Goal: Information Seeking & Learning: Learn about a topic

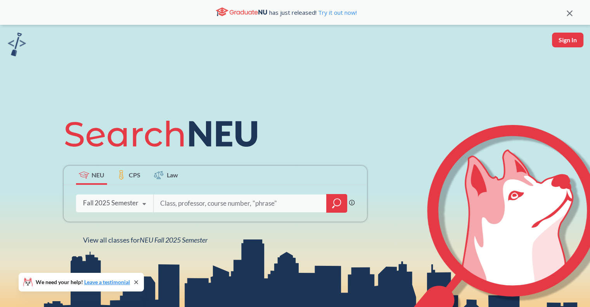
click at [144, 205] on icon at bounding box center [144, 204] width 15 height 22
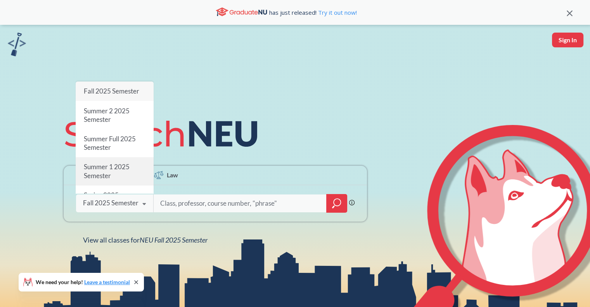
click at [136, 170] on div "Summer 1 2025 Semester" at bounding box center [115, 171] width 78 height 28
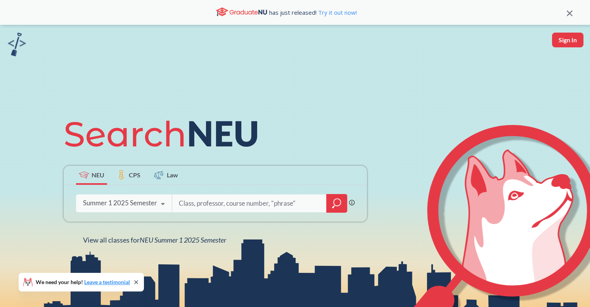
click at [255, 205] on input "search" at bounding box center [249, 203] width 143 height 16
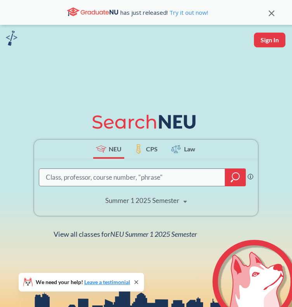
click at [80, 182] on input "search" at bounding box center [132, 178] width 174 height 16
type input "mism 2301"
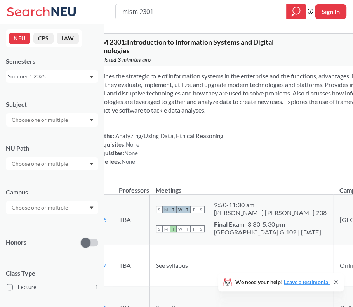
click at [173, 8] on input "mism 2301" at bounding box center [200, 11] width 159 height 13
type input "mism 2510"
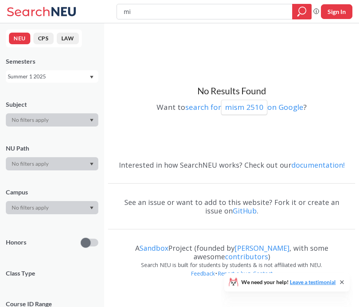
type input "m"
type input "fina 4320"
click at [90, 76] on icon "Dropdown arrow" at bounding box center [91, 77] width 3 height 3
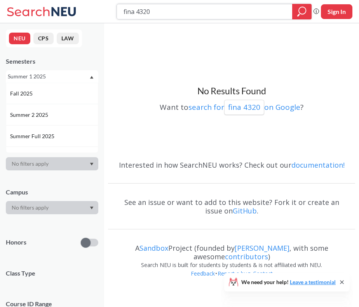
click at [168, 10] on input "fina 4320" at bounding box center [204, 11] width 163 height 13
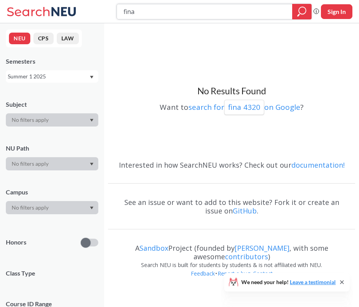
type input "fina"
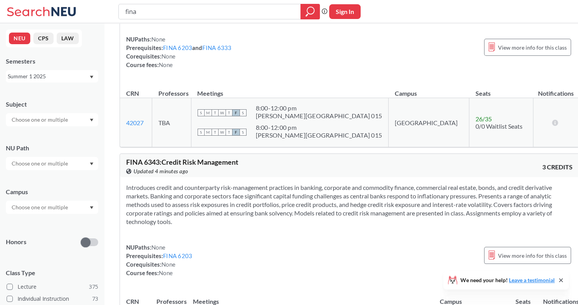
scroll to position [2796, 0]
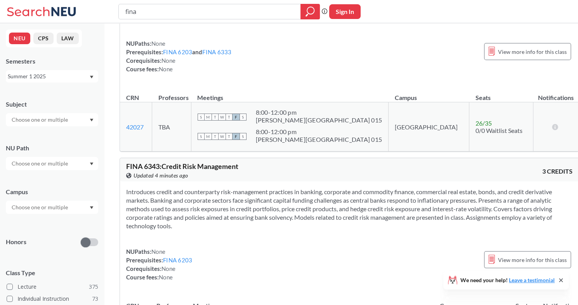
click at [84, 209] on div at bounding box center [52, 207] width 92 height 13
click at [52, 248] on div "Online ( 206 )" at bounding box center [54, 246] width 88 height 9
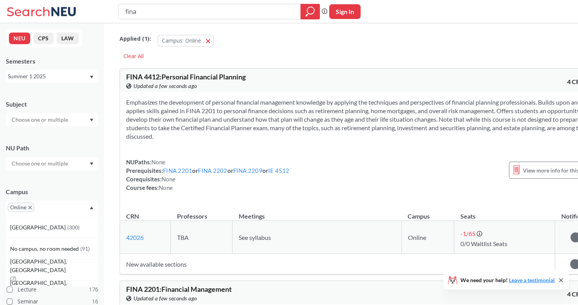
click at [152, 10] on input "fina" at bounding box center [210, 11] width 170 height 13
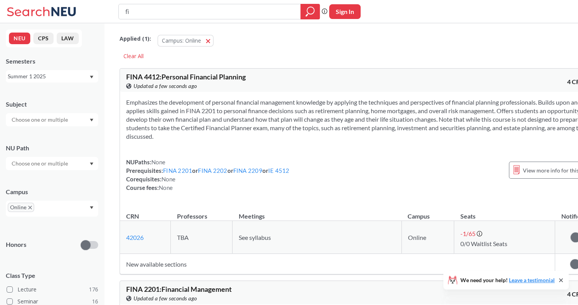
type input "f"
click at [308, 10] on icon "magnifying glass" at bounding box center [309, 11] width 9 height 11
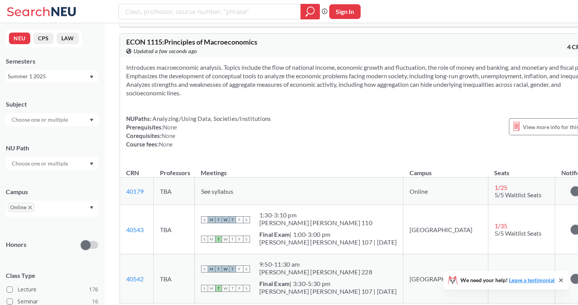
scroll to position [3768, 0]
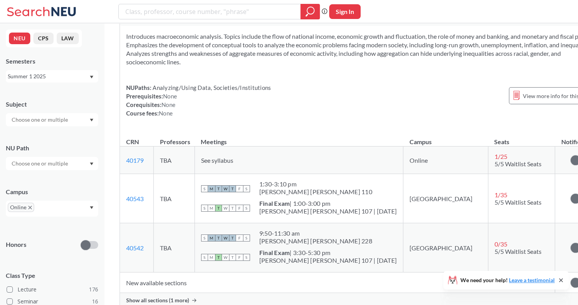
click at [90, 123] on div at bounding box center [52, 119] width 92 height 13
click at [59, 150] on p "Accounting" at bounding box center [54, 150] width 88 height 8
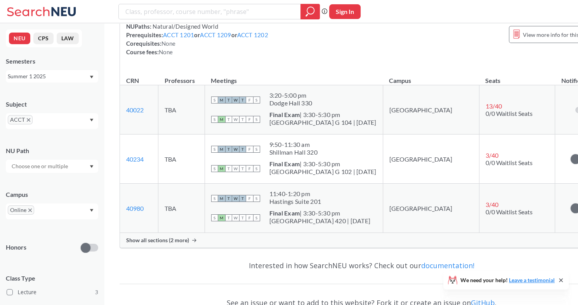
scroll to position [722, 0]
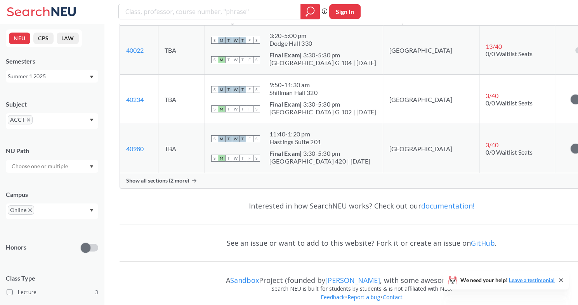
click at [91, 119] on icon "Dropdown arrow" at bounding box center [91, 120] width 3 height 3
click at [53, 158] on div "FINA ( 5 )" at bounding box center [54, 157] width 88 height 9
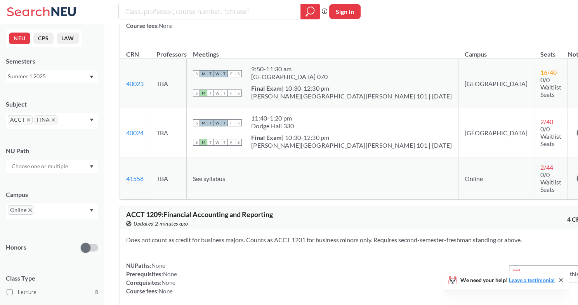
scroll to position [168, 0]
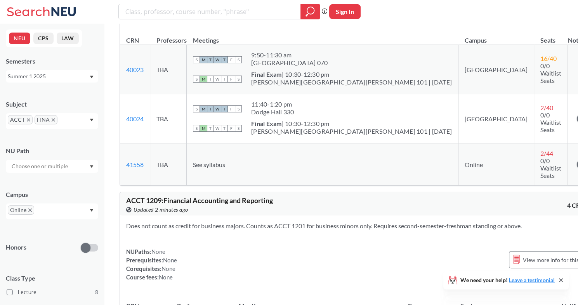
click at [97, 147] on div "NU Path" at bounding box center [52, 151] width 92 height 9
click at [55, 232] on div "Honors" at bounding box center [52, 243] width 92 height 28
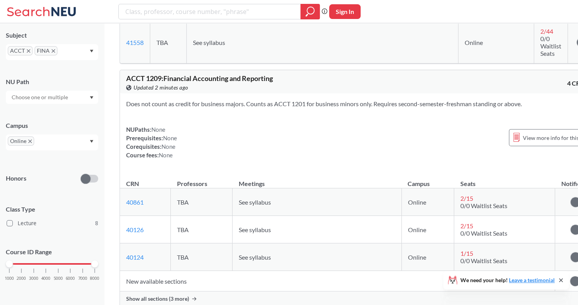
scroll to position [292, 0]
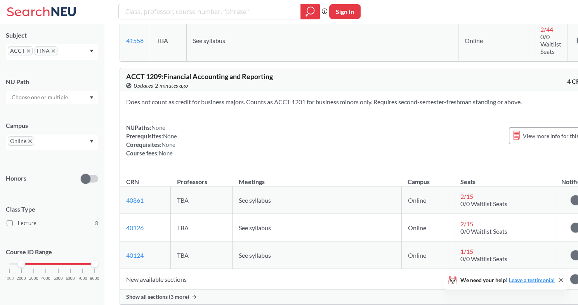
drag, startPoint x: 10, startPoint y: 264, endPoint x: 23, endPoint y: 266, distance: 13.7
click at [23, 266] on div at bounding box center [21, 264] width 7 height 7
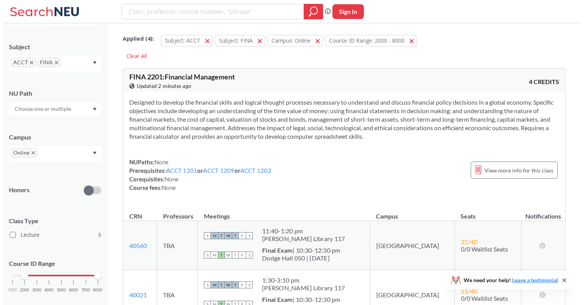
scroll to position [69, 0]
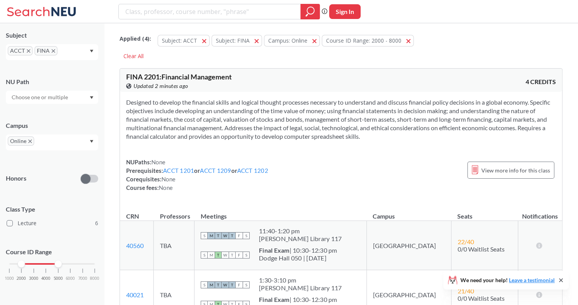
drag, startPoint x: 95, startPoint y: 265, endPoint x: 58, endPoint y: 268, distance: 36.6
click at [58, 268] on div "1000 2000 3000 4000 5000 6000 7000 8000" at bounding box center [52, 279] width 92 height 35
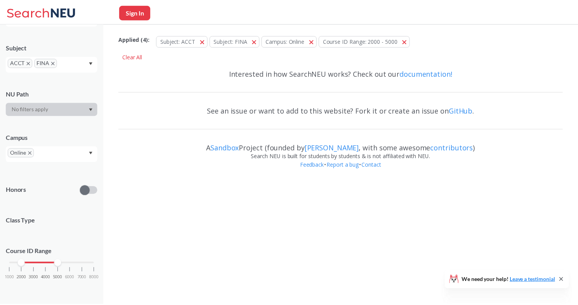
scroll to position [69, 0]
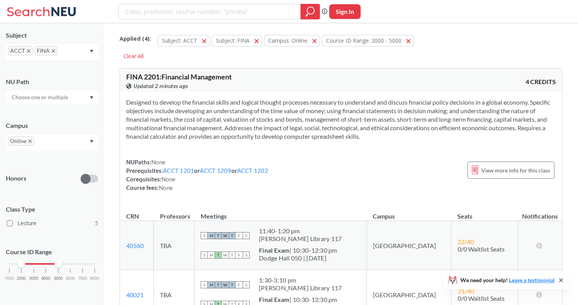
click at [363, 165] on div "NUPaths: None Prerequisites: ACCT 1201 or ACCT 1209 or ACCT 1202 Corequisites: …" at bounding box center [341, 175] width 430 height 34
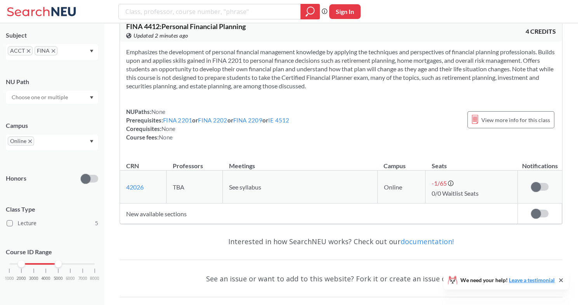
scroll to position [1087, 0]
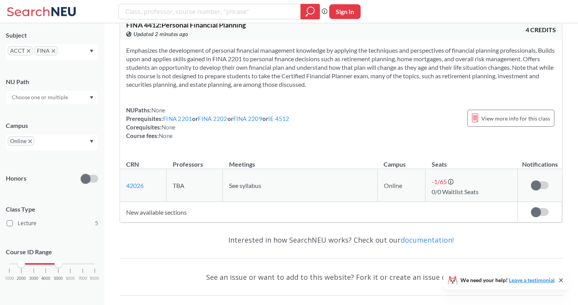
click at [91, 52] on icon "Dropdown arrow" at bounding box center [92, 51] width 4 height 3
click at [54, 89] on p "Management Information Systems" at bounding box center [54, 93] width 88 height 8
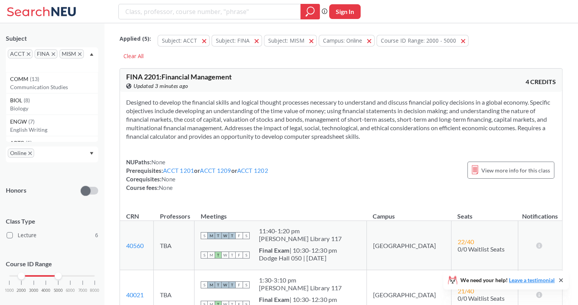
scroll to position [69, 0]
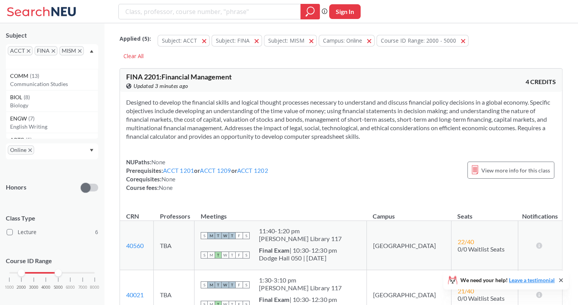
click at [354, 181] on div "NUPaths: None Prerequisites: ACCT 1201 or ACCT 1209 or ACCT 1202 Corequisites: …" at bounding box center [341, 175] width 430 height 34
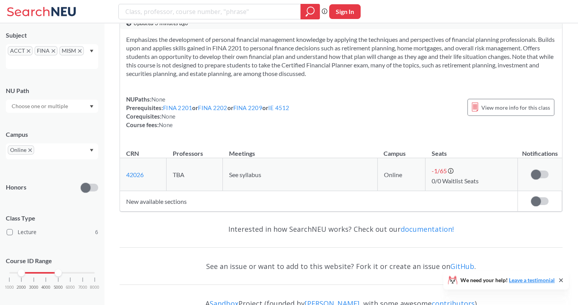
scroll to position [1397, 0]
